Goal: Check status: Check status

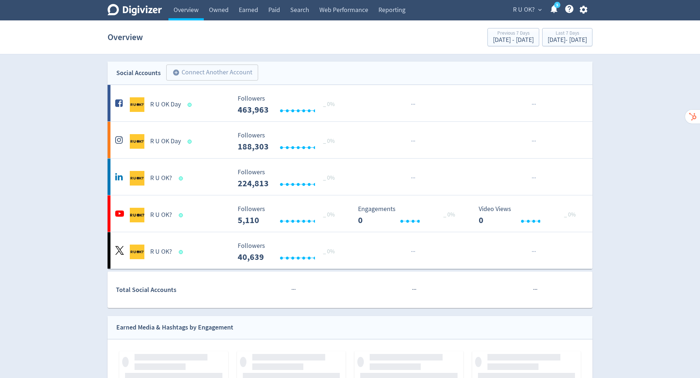
click at [531, 9] on span "R U OK?" at bounding box center [524, 10] width 22 height 12
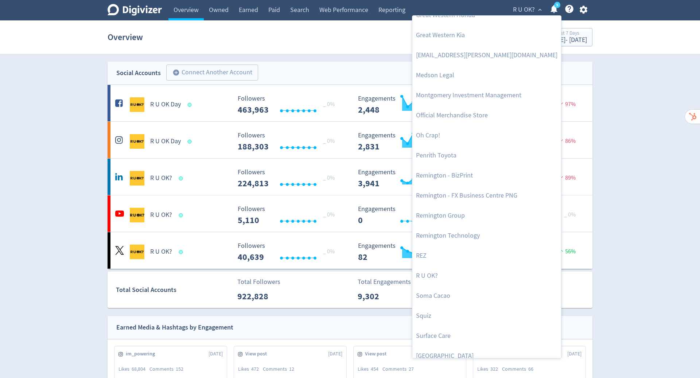
scroll to position [279, 0]
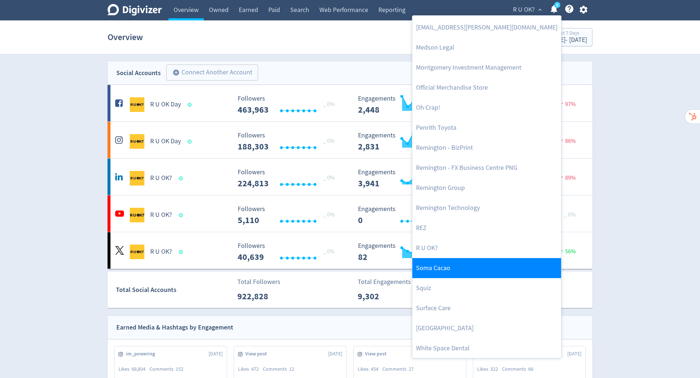
click at [485, 264] on link "Soma Cacao" at bounding box center [486, 268] width 149 height 20
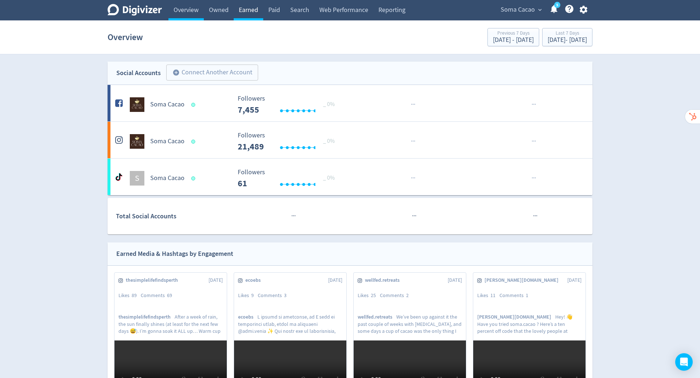
click at [248, 12] on link "Earned" at bounding box center [249, 10] width 30 height 20
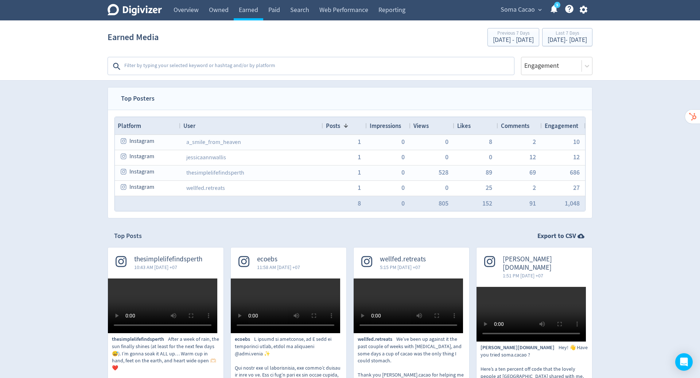
click at [292, 64] on textarea at bounding box center [319, 66] width 390 height 15
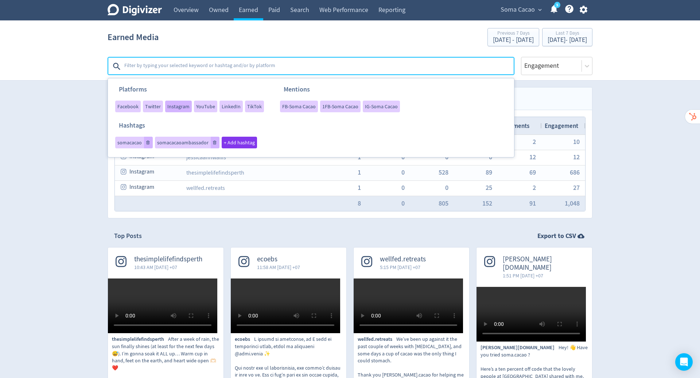
click at [171, 108] on span "Instagram" at bounding box center [178, 106] width 22 height 5
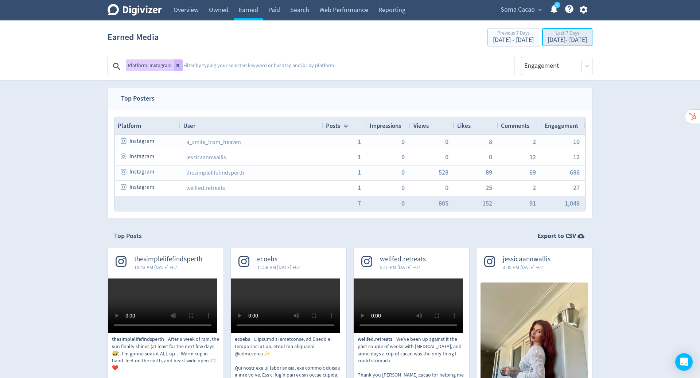
click at [555, 36] on div "Last 7 Days" at bounding box center [567, 34] width 39 height 6
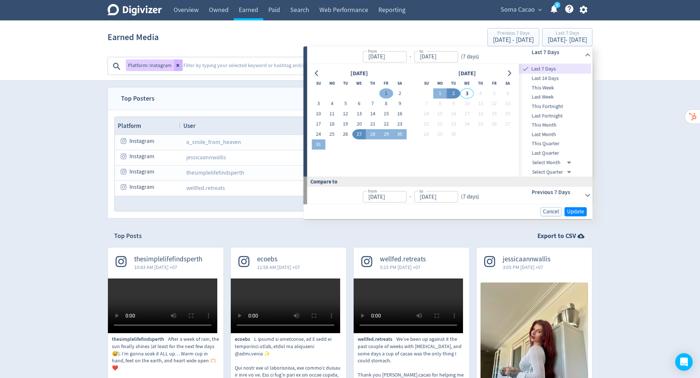
click at [386, 93] on button "1" at bounding box center [386, 94] width 13 height 10
type input "[DATE]"
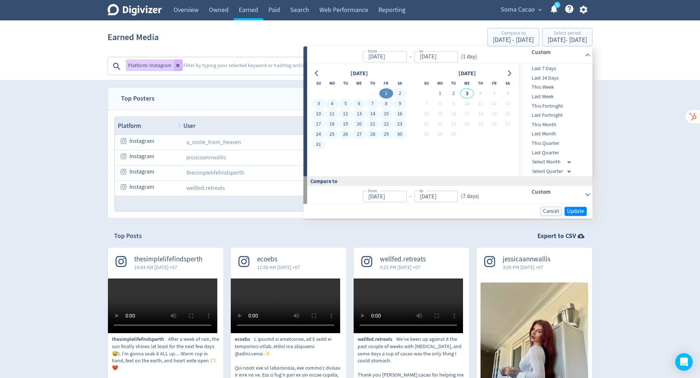
click at [318, 145] on button "31" at bounding box center [318, 145] width 13 height 10
type input "[DATE]"
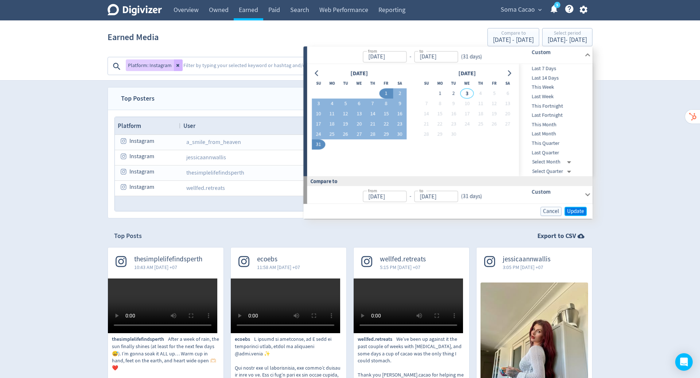
click at [572, 211] on span "Update" at bounding box center [575, 211] width 17 height 5
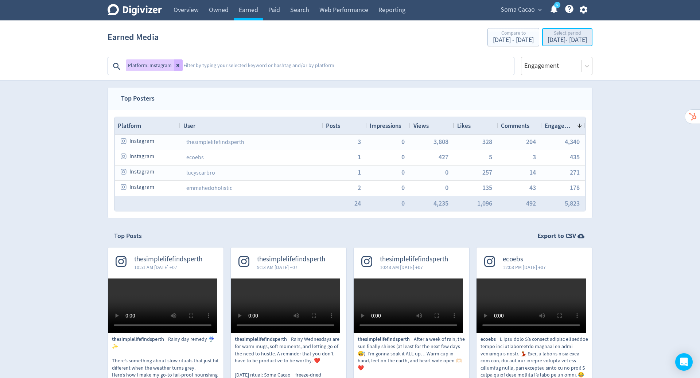
click at [582, 43] on div "[DATE] - [DATE]" at bounding box center [567, 40] width 39 height 7
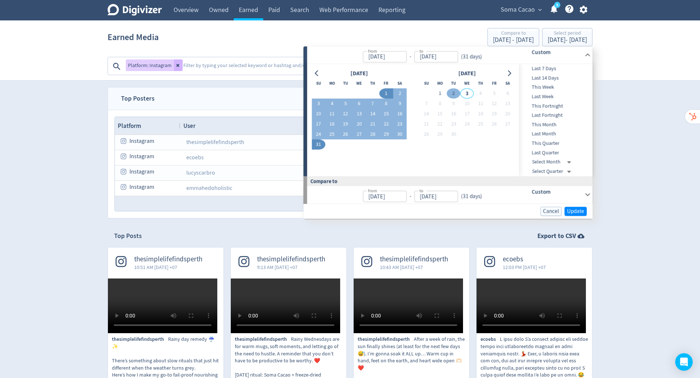
click at [452, 93] on button "2" at bounding box center [453, 94] width 13 height 10
type input "[DATE]"
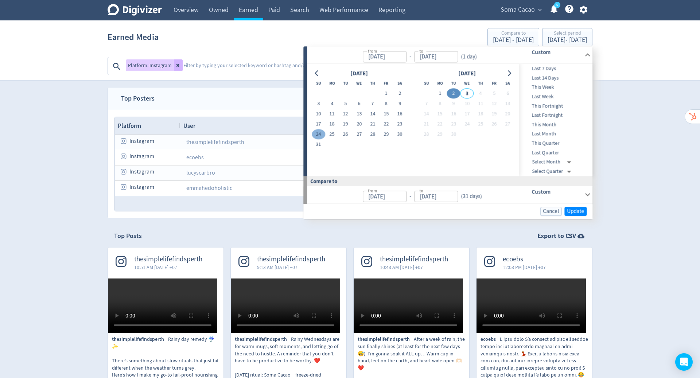
click at [318, 136] on button "24" at bounding box center [318, 134] width 13 height 10
type input "[DATE]"
click at [452, 92] on button "2" at bounding box center [453, 94] width 13 height 10
type input "[DATE]"
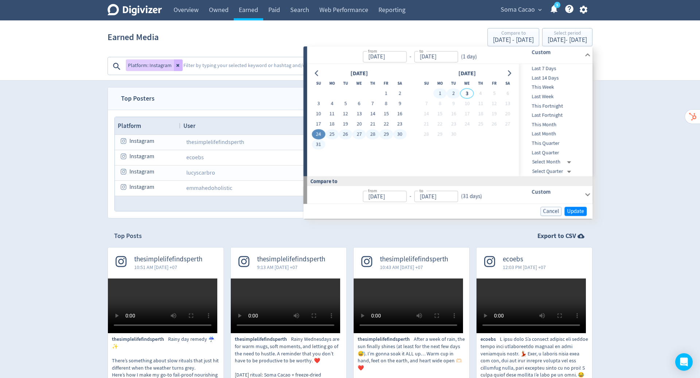
type input "[DATE]"
click at [573, 209] on span "Update" at bounding box center [575, 211] width 17 height 5
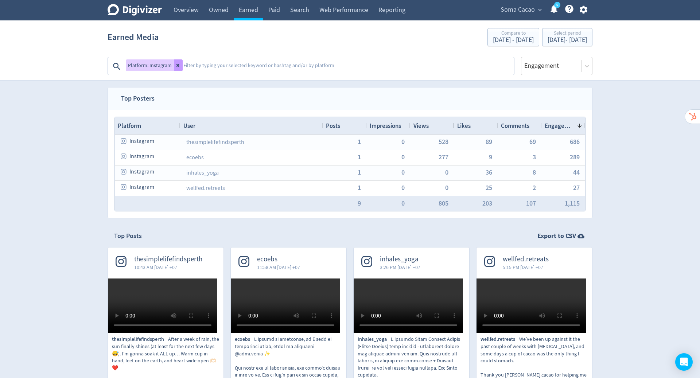
click at [178, 63] on icon at bounding box center [178, 65] width 4 height 4
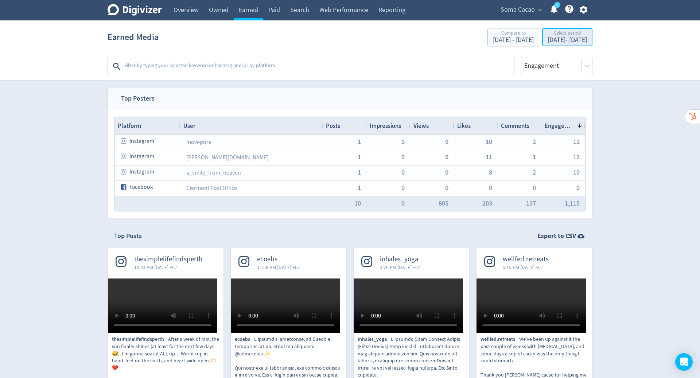
click at [558, 39] on div "[DATE] - [DATE]" at bounding box center [567, 40] width 39 height 7
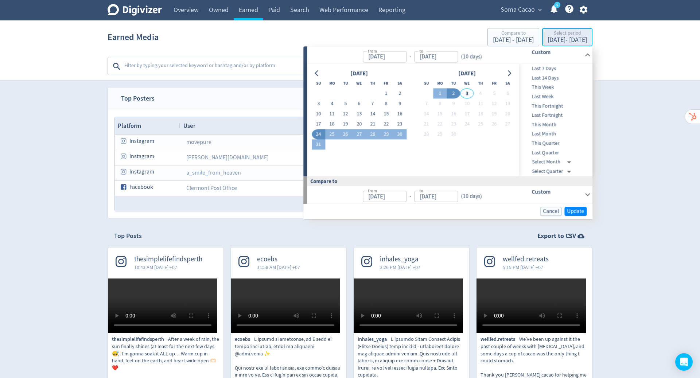
type input "[DATE]"
click at [319, 125] on button "17" at bounding box center [318, 124] width 13 height 10
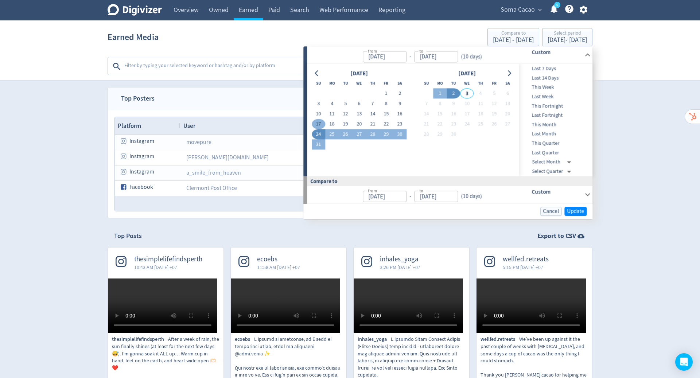
type input "[DATE]"
click at [454, 89] on td "2" at bounding box center [453, 94] width 13 height 10
click at [455, 93] on button "2" at bounding box center [453, 94] width 13 height 10
type input "[DATE]"
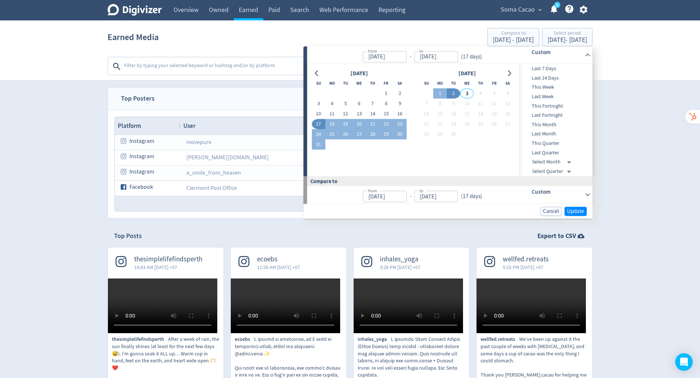
type input "[DATE]"
click at [576, 209] on span "Update" at bounding box center [575, 211] width 17 height 5
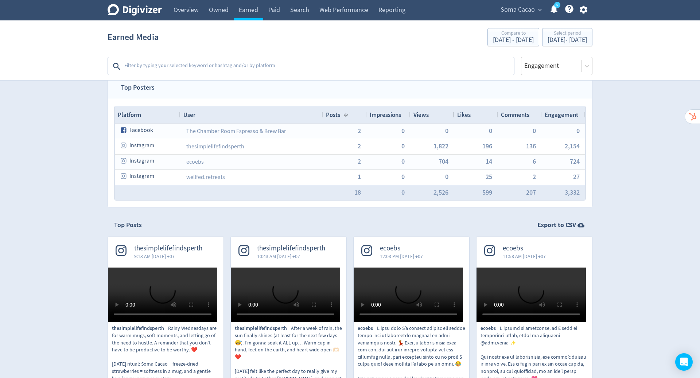
scroll to position [11, 0]
click at [589, 67] on icon at bounding box center [586, 65] width 7 height 7
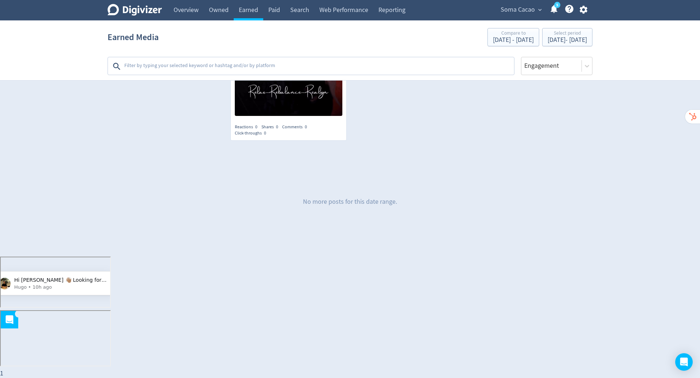
scroll to position [2101, 0]
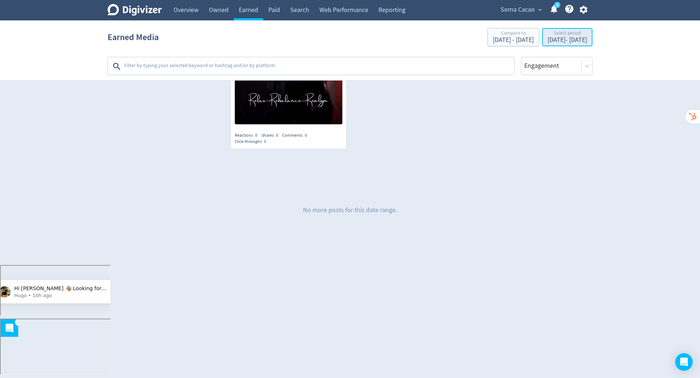
click at [548, 42] on div "[DATE] - [DATE]" at bounding box center [567, 40] width 39 height 7
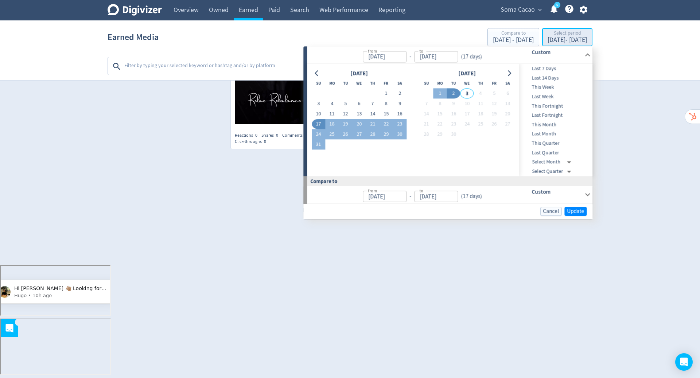
type input "[DATE]"
click at [387, 90] on button "1" at bounding box center [386, 94] width 13 height 10
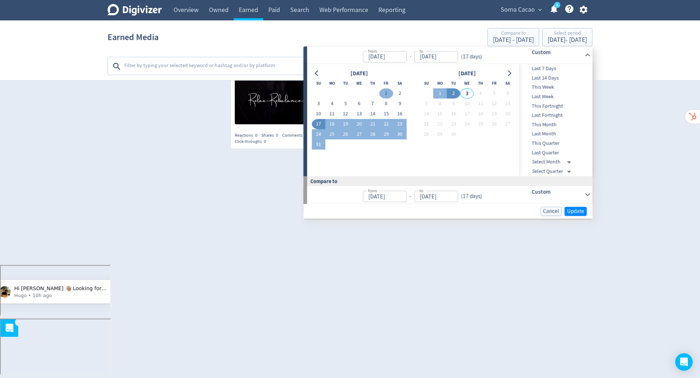
type input "[DATE]"
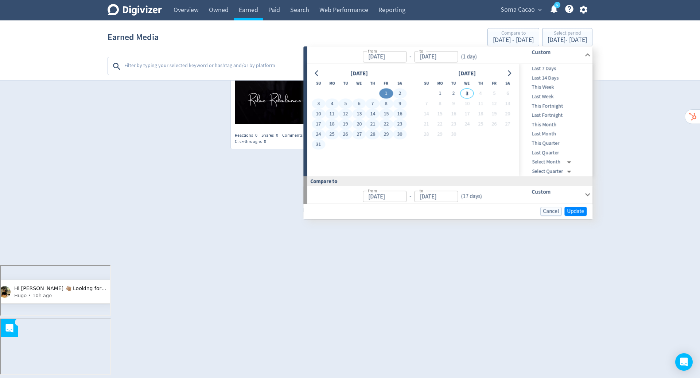
click at [315, 143] on button "31" at bounding box center [318, 145] width 13 height 10
type input "[DATE]"
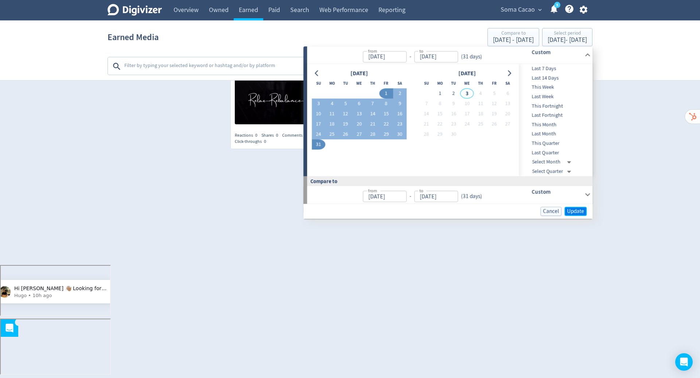
click at [573, 210] on span "Update" at bounding box center [575, 211] width 17 height 5
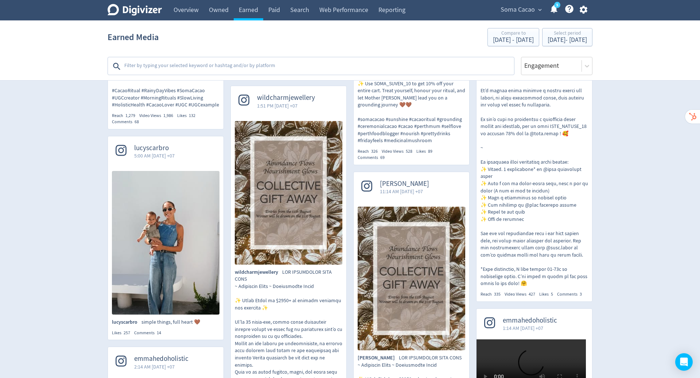
scroll to position [464, 0]
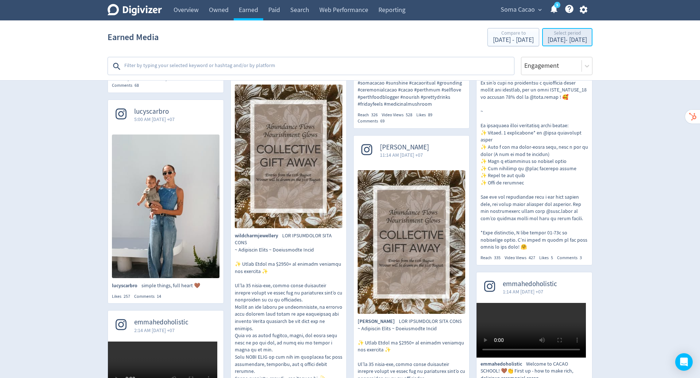
click at [548, 37] on div "[DATE] - [DATE]" at bounding box center [567, 40] width 39 height 7
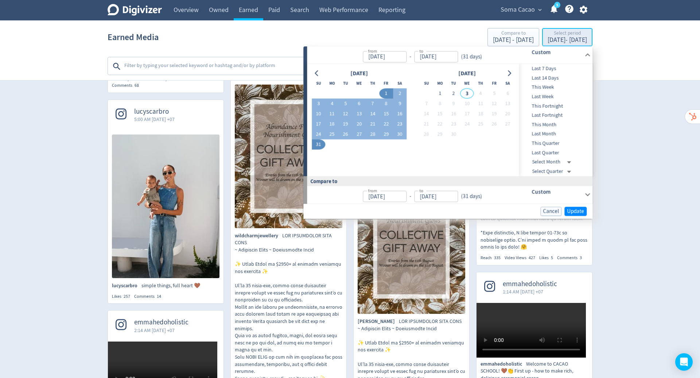
type input "[DATE]"
click at [315, 73] on icon "Go to previous month" at bounding box center [316, 73] width 3 height 6
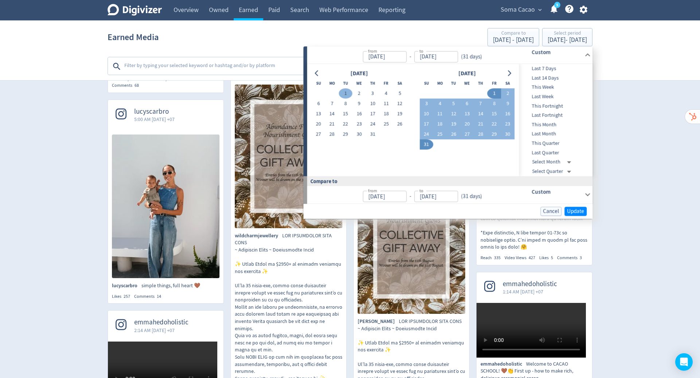
click at [345, 94] on button "1" at bounding box center [345, 94] width 13 height 10
type input "[DATE]"
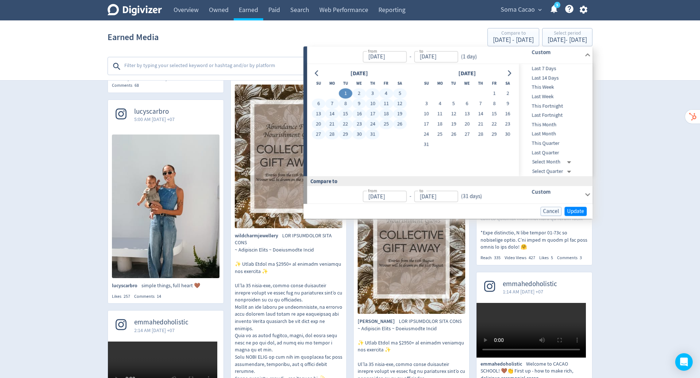
click at [369, 133] on button "31" at bounding box center [372, 134] width 13 height 10
type input "[DATE]"
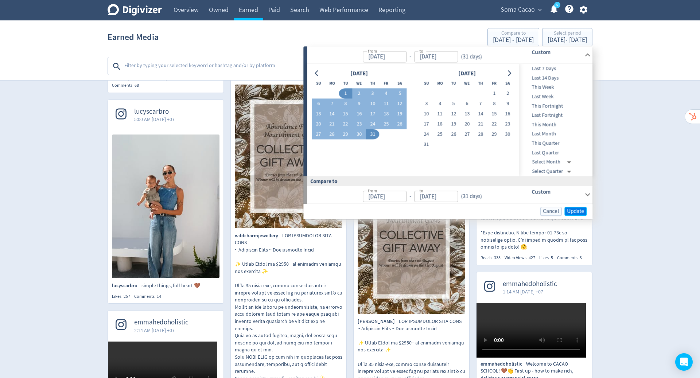
click at [580, 209] on span "Update" at bounding box center [575, 211] width 17 height 5
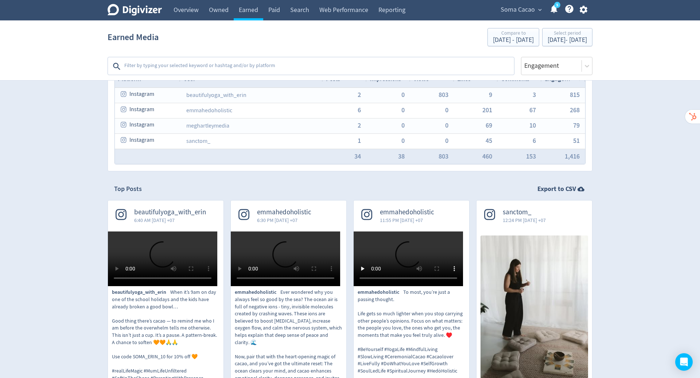
scroll to position [0, 0]
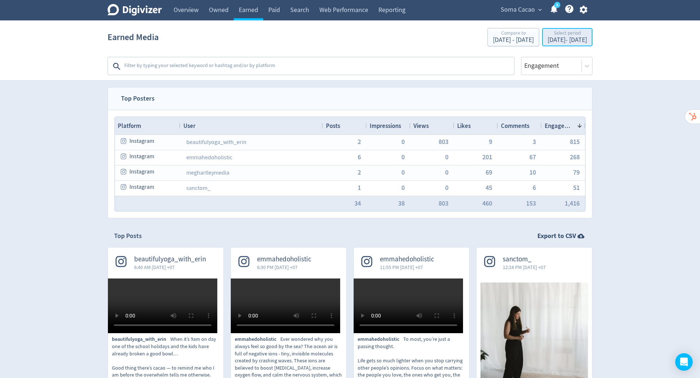
click at [558, 33] on div "Select period" at bounding box center [567, 34] width 39 height 6
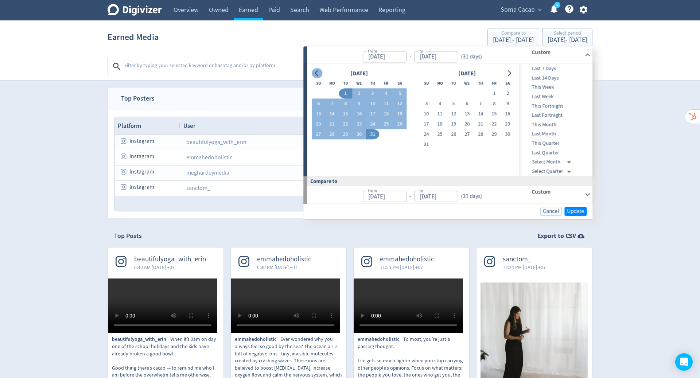
click at [316, 75] on icon "Go to previous month" at bounding box center [317, 73] width 6 height 6
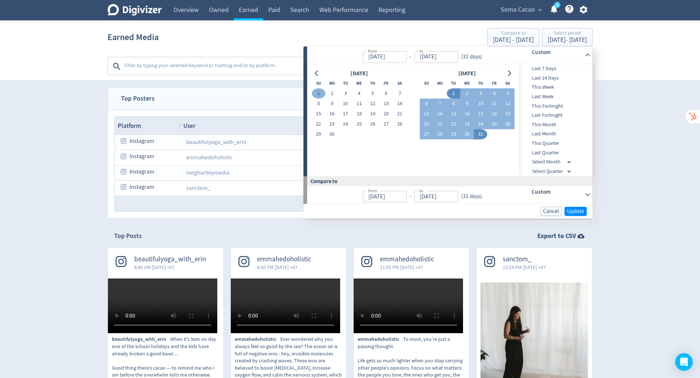
click at [319, 92] on button "1" at bounding box center [318, 94] width 13 height 10
type input "[DATE]"
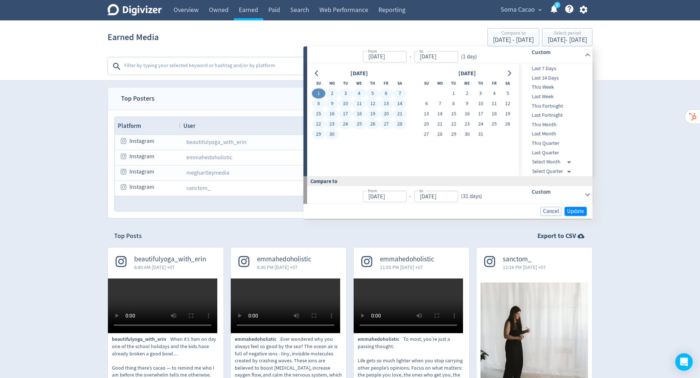
click at [330, 133] on button "30" at bounding box center [331, 134] width 13 height 10
type input "[DATE]"
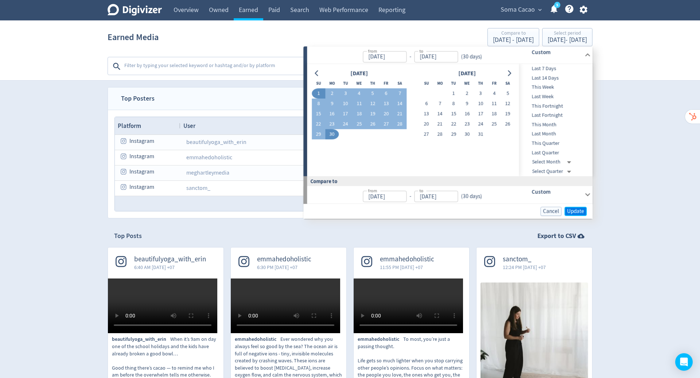
click at [579, 209] on span "Update" at bounding box center [575, 211] width 17 height 5
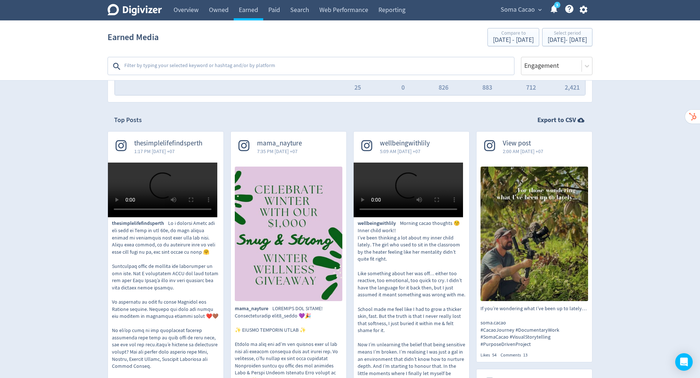
scroll to position [152, 0]
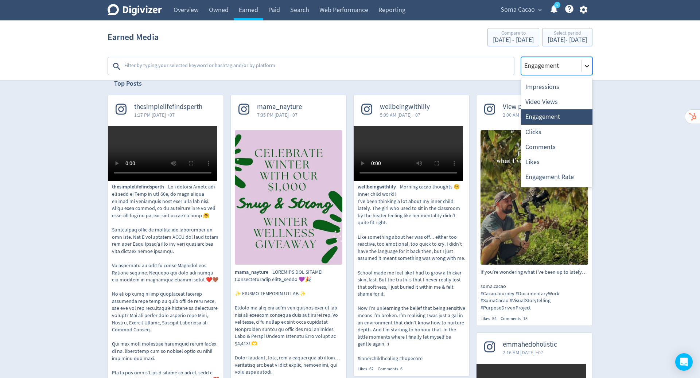
click at [590, 62] on div at bounding box center [587, 66] width 10 height 10
click at [471, 58] on div at bounding box center [311, 65] width 405 height 17
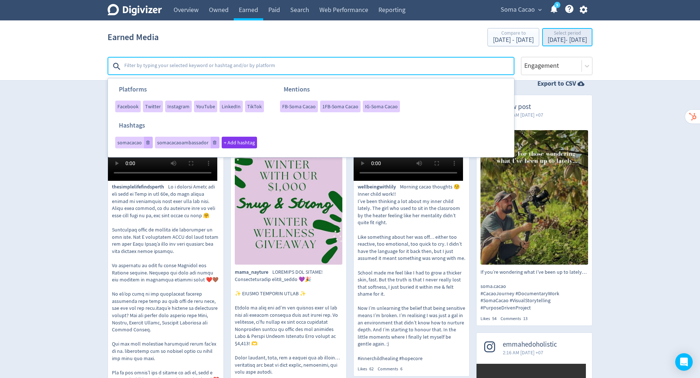
click at [562, 40] on div "[DATE] - [DATE]" at bounding box center [567, 40] width 39 height 7
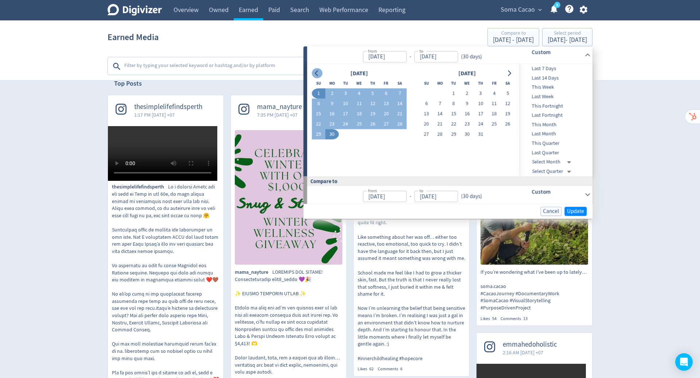
click at [318, 69] on button "Go to previous month" at bounding box center [317, 73] width 11 height 10
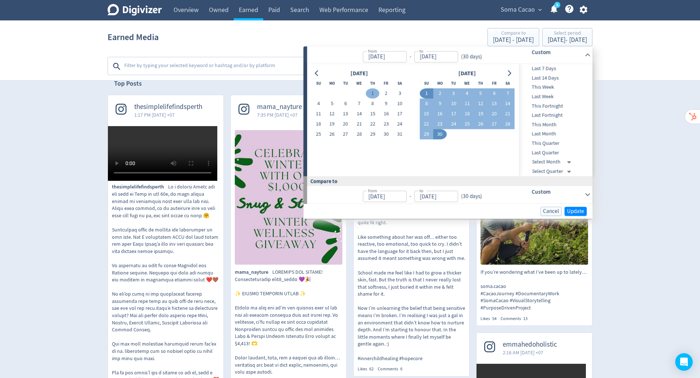
click at [376, 94] on button "1" at bounding box center [372, 94] width 13 height 10
type input "[DATE]"
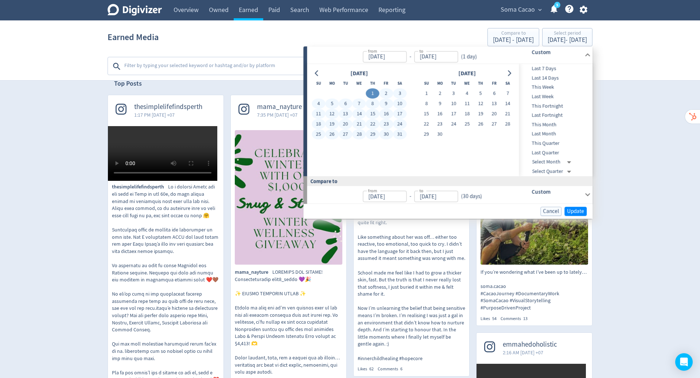
click at [398, 132] on button "31" at bounding box center [399, 134] width 13 height 10
type input "[DATE]"
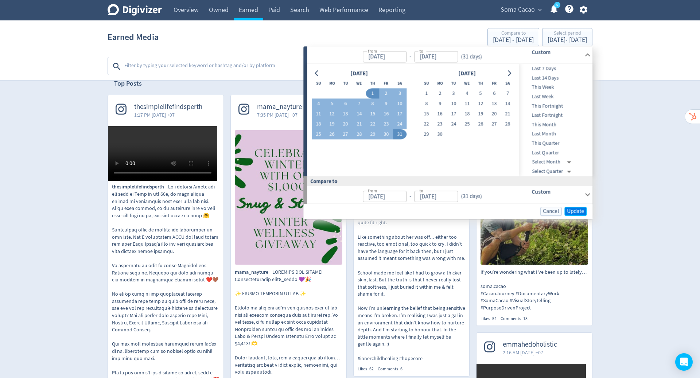
click at [575, 210] on span "Update" at bounding box center [575, 211] width 17 height 5
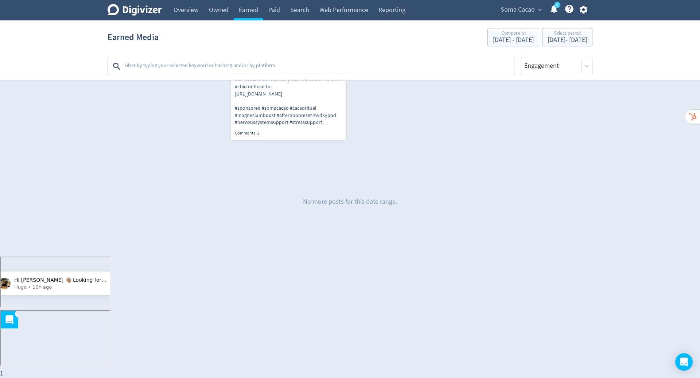
scroll to position [2576, 0]
